Goal: Find contact information: Find contact information

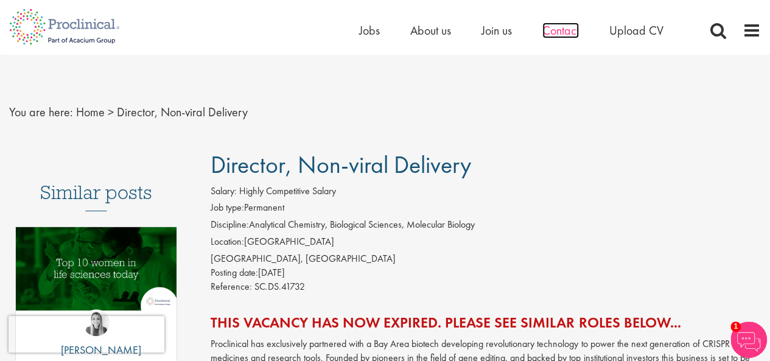
click at [557, 24] on span "Contact" at bounding box center [560, 31] width 37 height 16
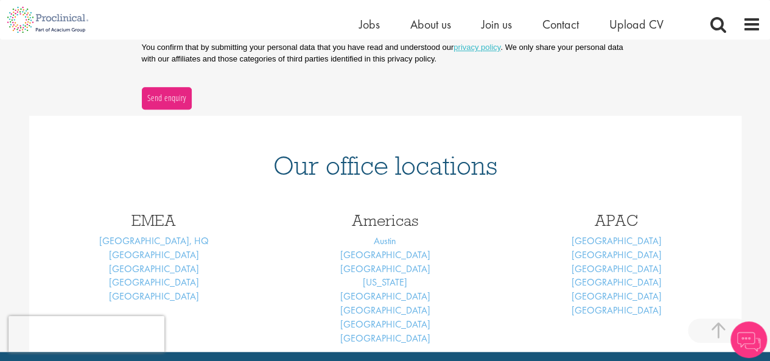
scroll to position [487, 0]
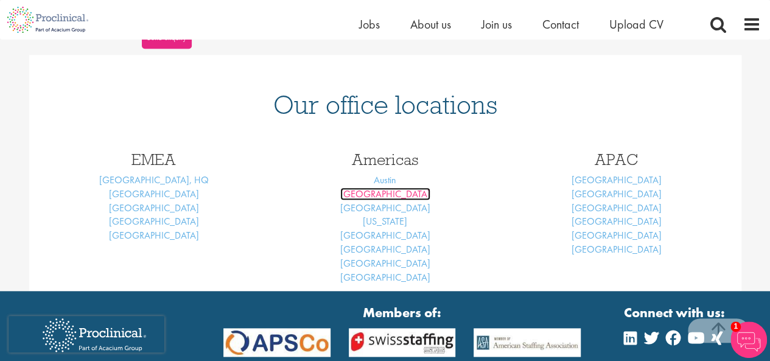
click at [393, 192] on link "[GEOGRAPHIC_DATA]" at bounding box center [385, 194] width 90 height 13
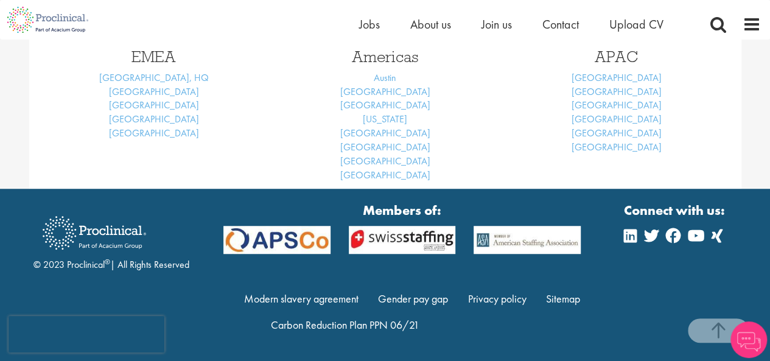
scroll to position [371, 0]
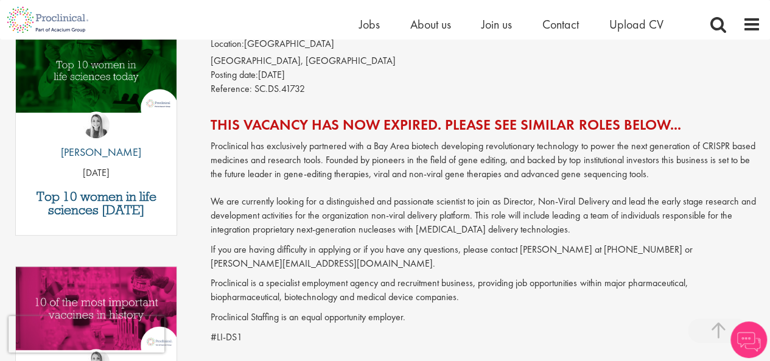
scroll to position [244, 0]
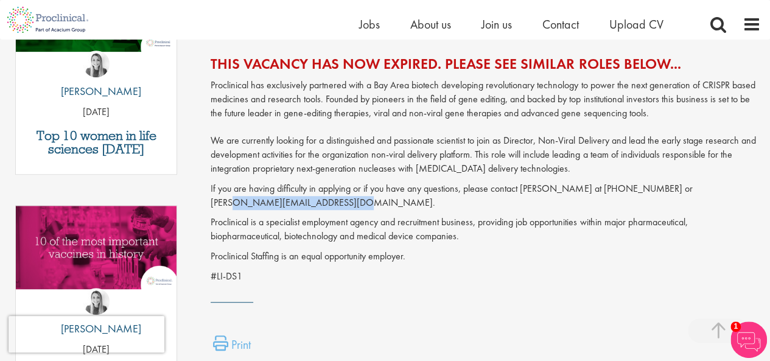
drag, startPoint x: 212, startPoint y: 205, endPoint x: 318, endPoint y: 208, distance: 106.6
click at [318, 208] on p "If you are having difficulty in applying or if you have any questions, please c…" at bounding box center [486, 196] width 550 height 28
copy p "[PERSON_NAME][EMAIL_ADDRESS][DOMAIN_NAME]"
